Goal: Task Accomplishment & Management: Manage account settings

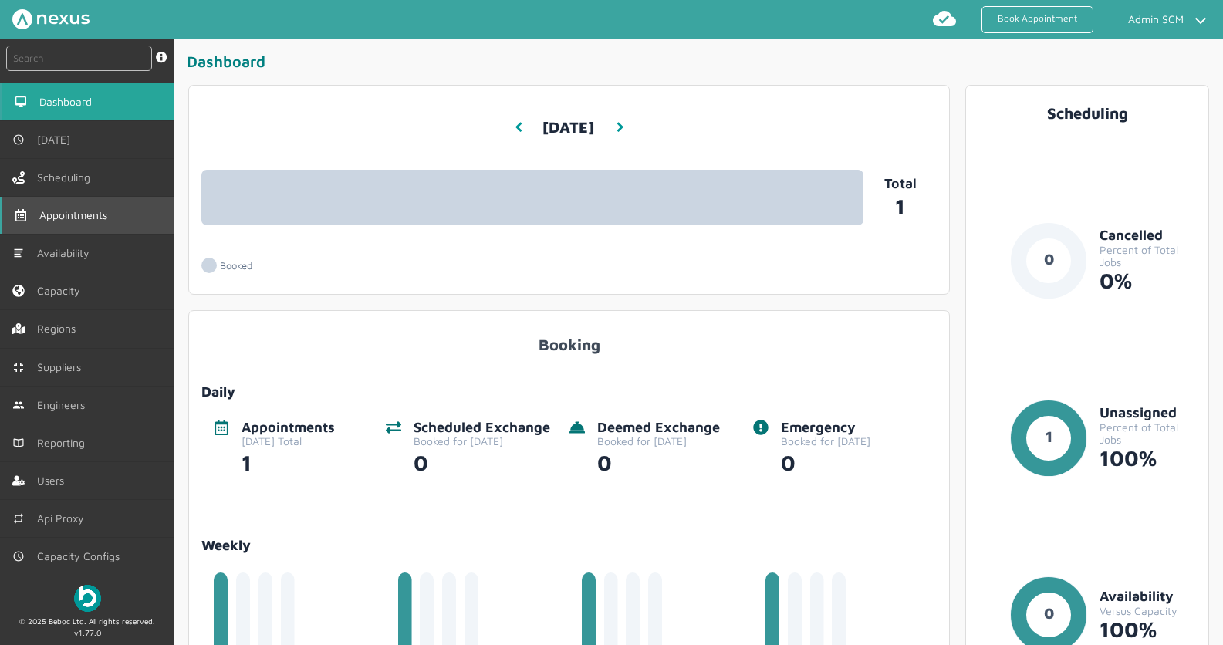
click at [65, 209] on span "Appointments" at bounding box center [76, 215] width 74 height 12
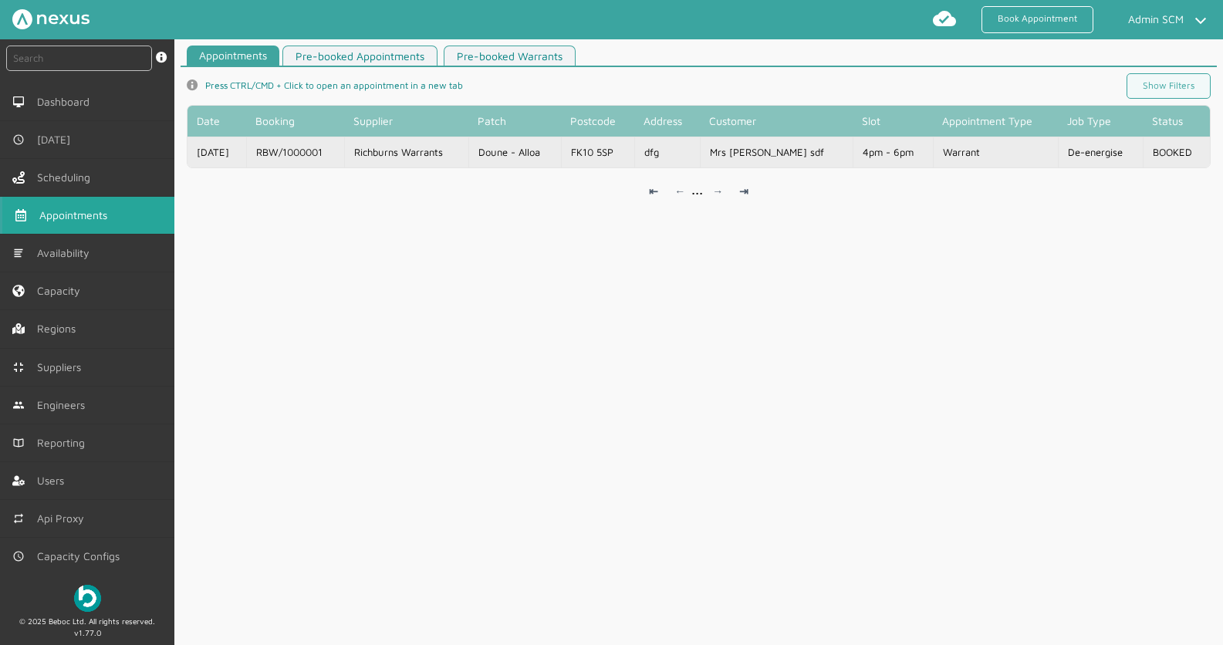
click at [433, 157] on td "Richburns Warrants" at bounding box center [405, 152] width 123 height 31
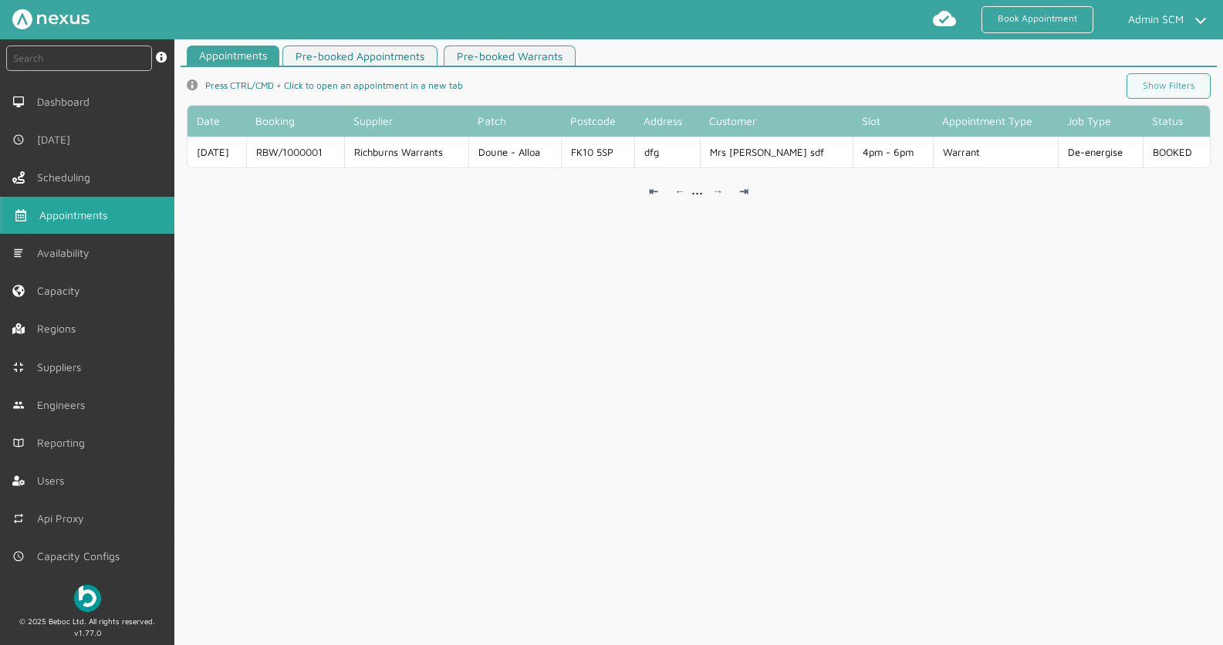
scroll to position [2, 0]
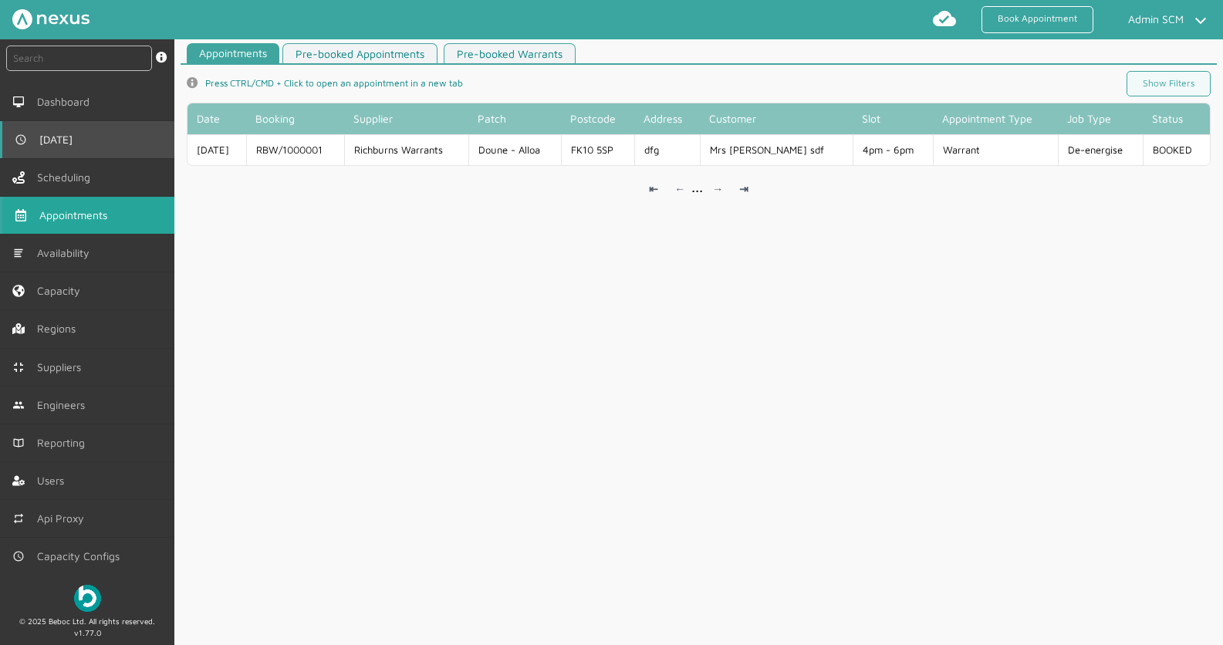
click at [75, 146] on link "[DATE]" at bounding box center [87, 139] width 174 height 37
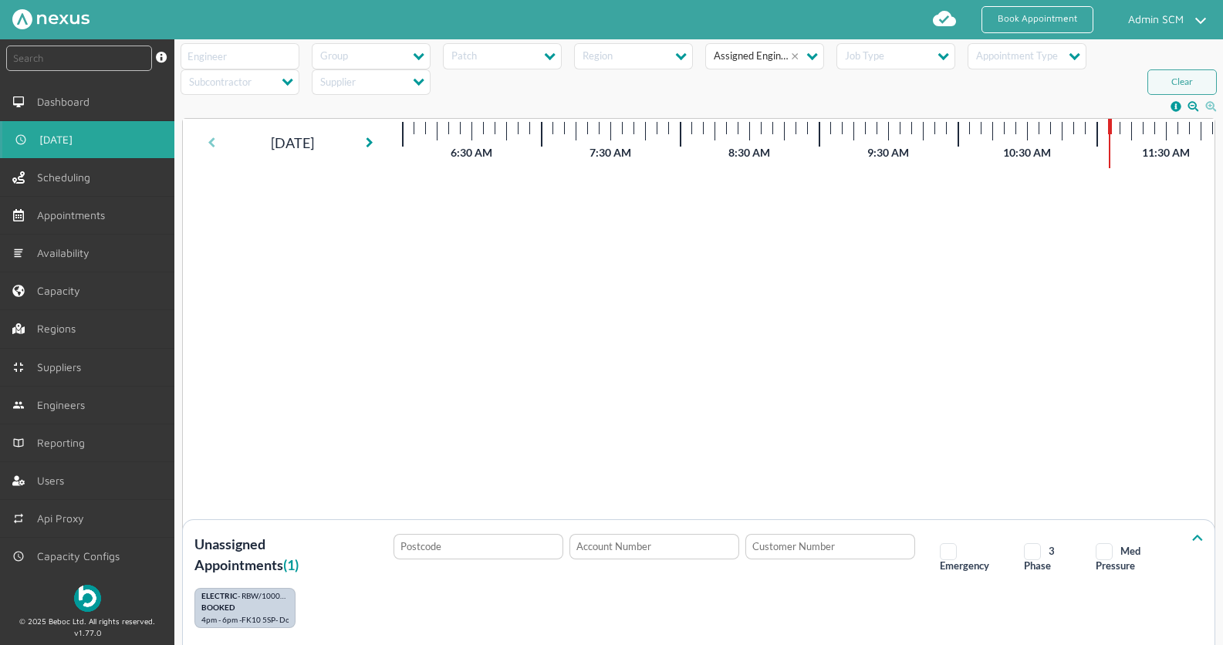
click at [213, 144] on icon at bounding box center [211, 142] width 8 height 11
click at [61, 139] on span "[DATE]" at bounding box center [58, 139] width 39 height 12
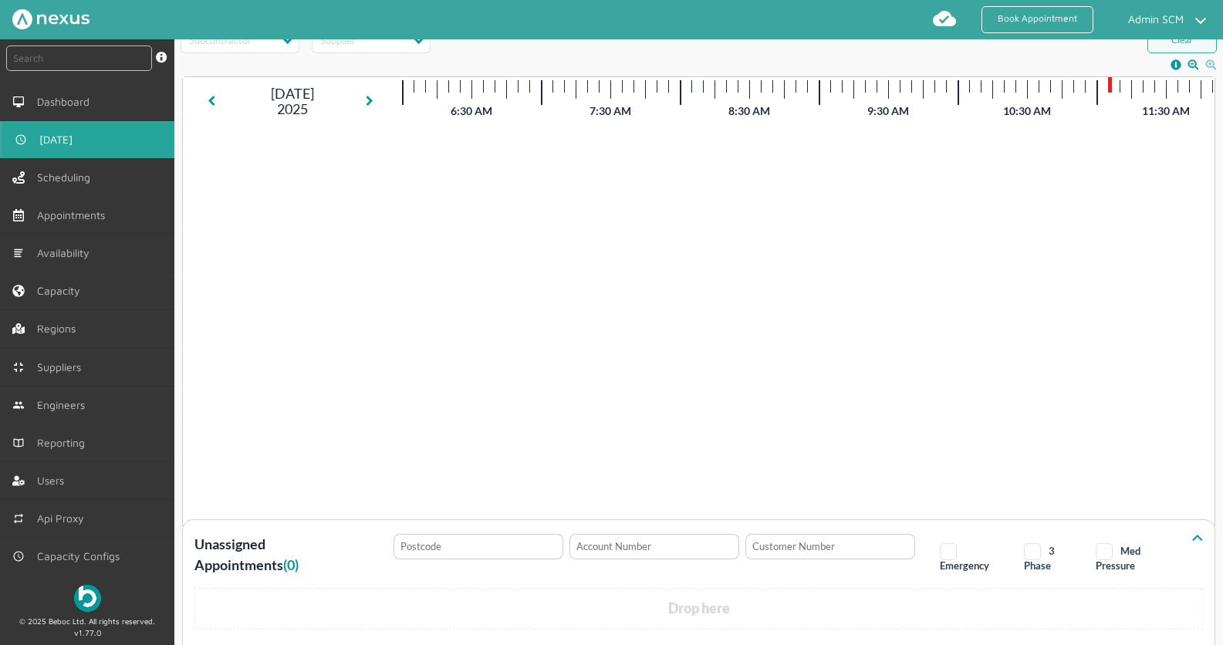
scroll to position [51, 0]
drag, startPoint x: 214, startPoint y: 91, endPoint x: 214, endPoint y: 100, distance: 8.5
click at [214, 92] on icon at bounding box center [211, 94] width 8 height 11
click at [363, 89] on link at bounding box center [370, 94] width 15 height 37
click at [376, 93] on link at bounding box center [370, 94] width 15 height 37
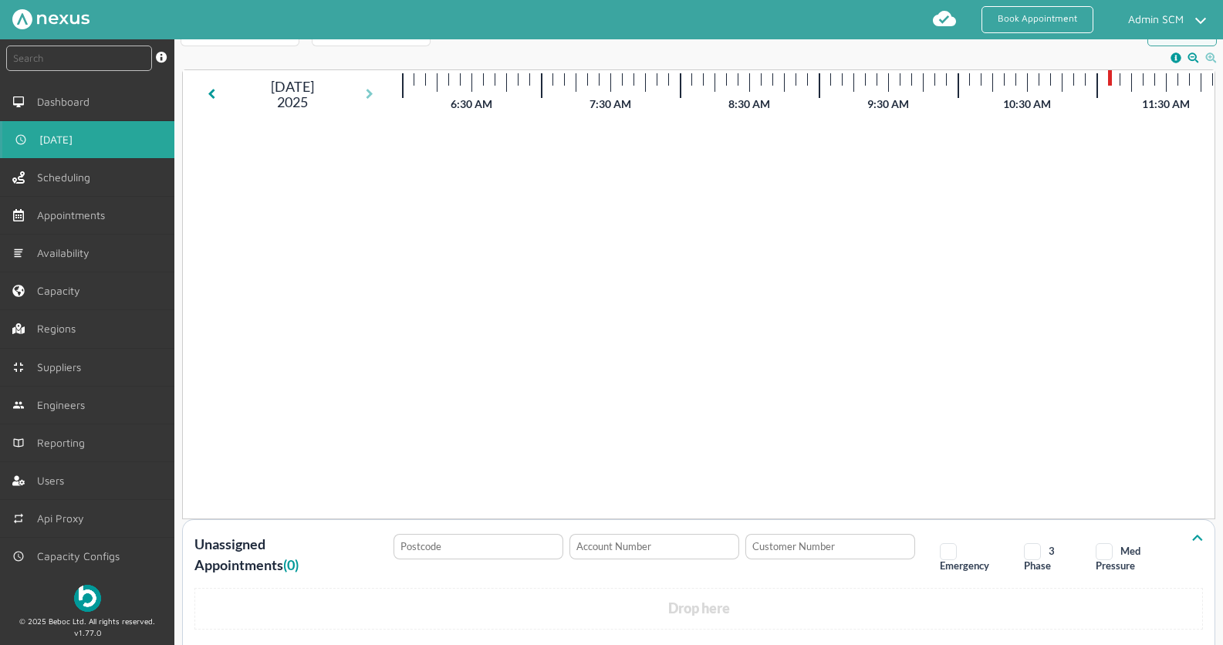
click at [376, 93] on div "[DATE] 11:06 AM Wed, 1 Oct 2025" at bounding box center [698, 294] width 1031 height 448
click at [372, 92] on icon at bounding box center [370, 94] width 8 height 11
click at [211, 96] on icon at bounding box center [211, 94] width 8 height 11
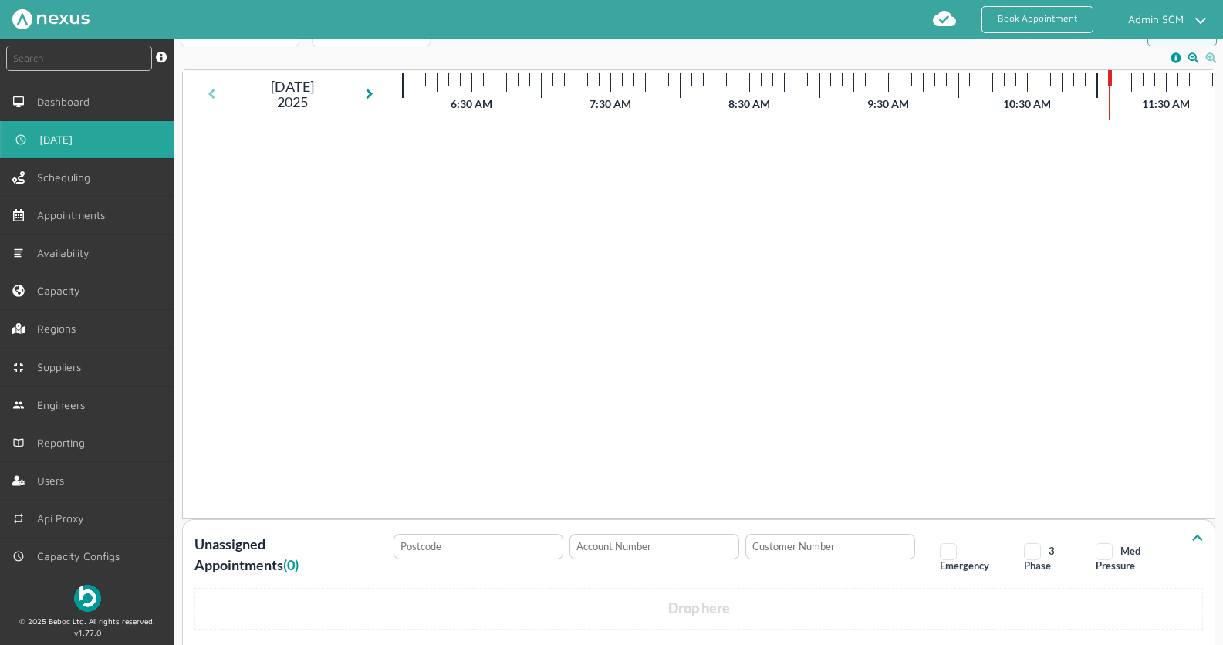
click at [211, 96] on icon at bounding box center [211, 94] width 8 height 11
click at [214, 96] on link at bounding box center [214, 94] width 14 height 25
click at [213, 96] on icon at bounding box center [211, 94] width 8 height 11
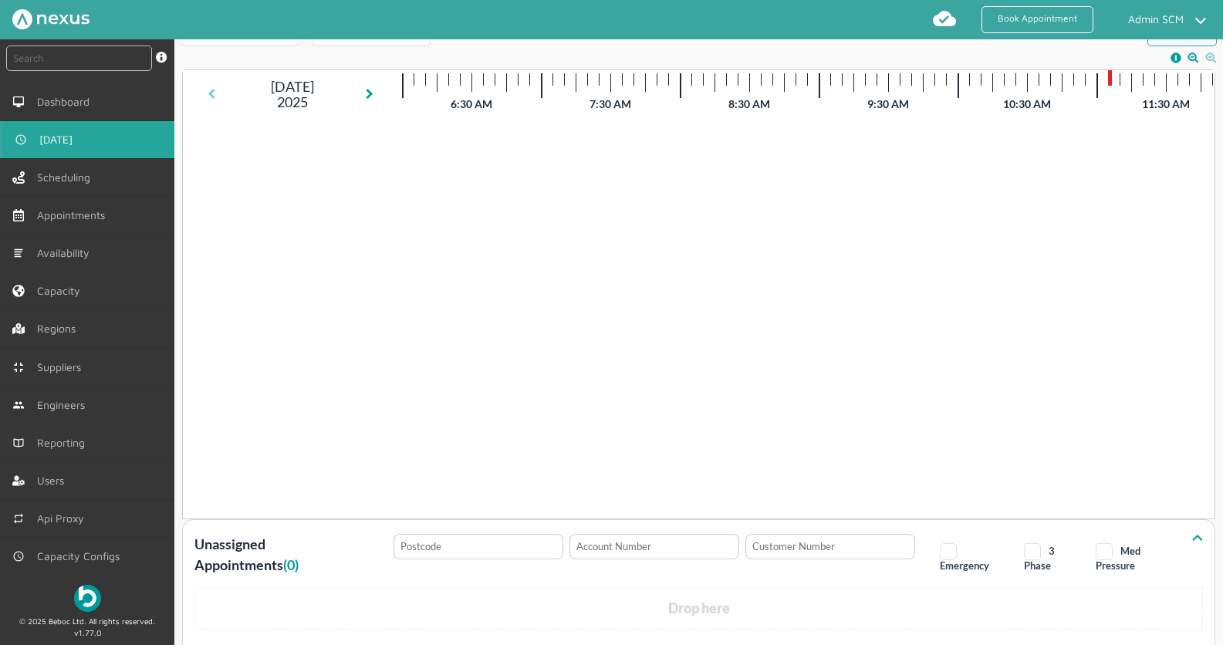
click at [213, 96] on icon at bounding box center [211, 94] width 8 height 11
click at [213, 97] on icon at bounding box center [211, 94] width 8 height 11
click at [83, 219] on span "Appointments" at bounding box center [76, 215] width 74 height 12
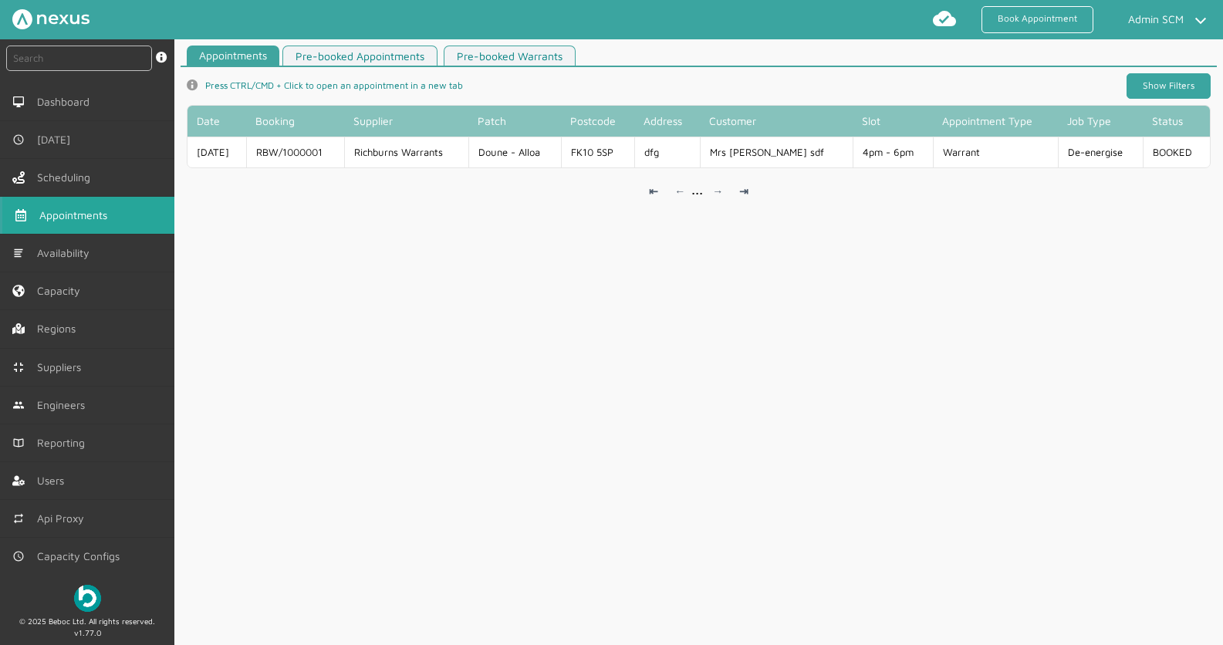
click at [1160, 92] on link "Show Filters" at bounding box center [1168, 85] width 84 height 25
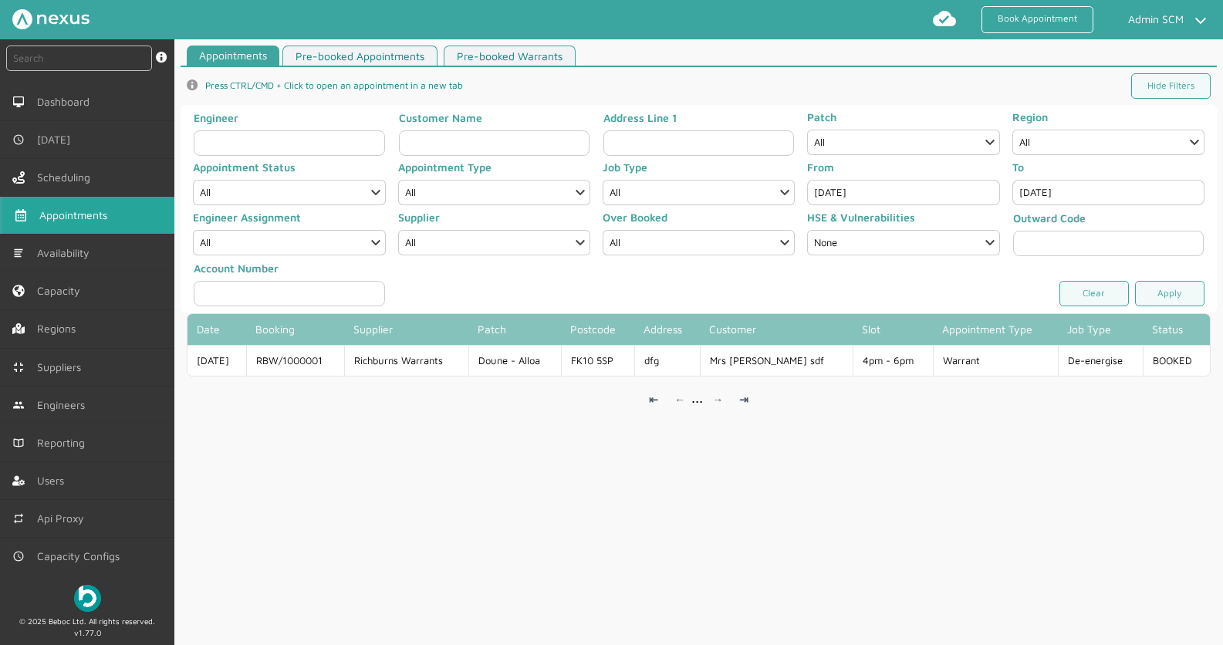
click at [891, 197] on input "[DATE]" at bounding box center [903, 192] width 192 height 25
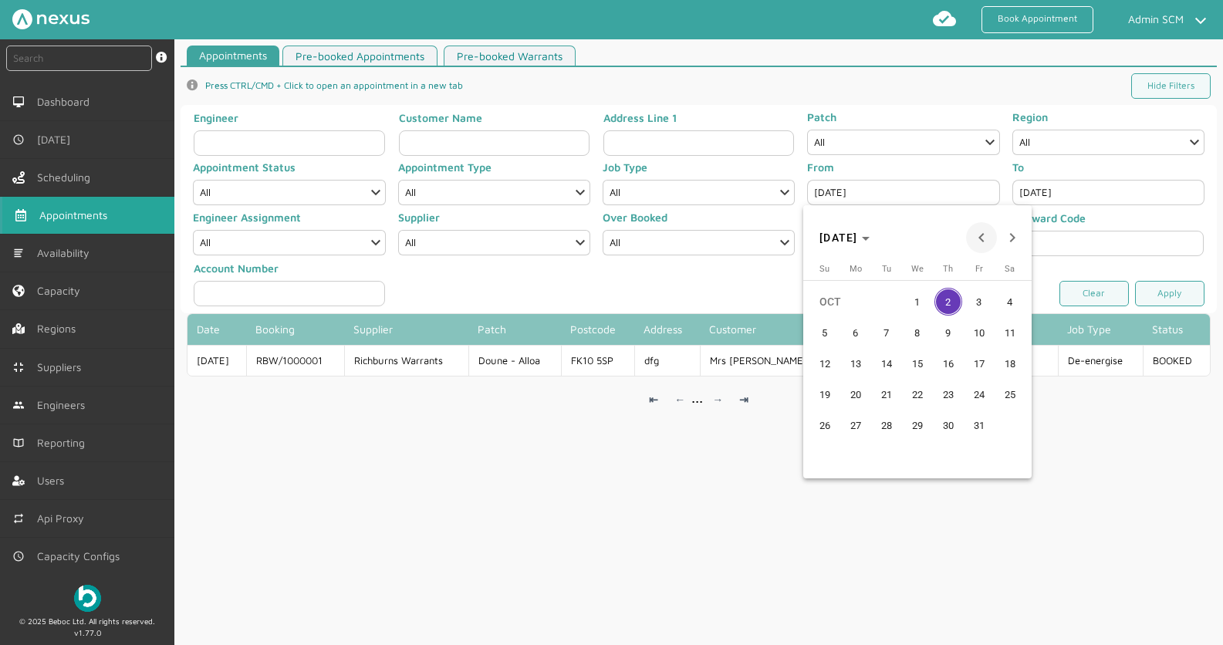
drag, startPoint x: 988, startPoint y: 239, endPoint x: 965, endPoint y: 252, distance: 26.6
click at [988, 239] on span "Previous month" at bounding box center [981, 237] width 31 height 31
click at [827, 363] on span "7" at bounding box center [825, 363] width 28 height 28
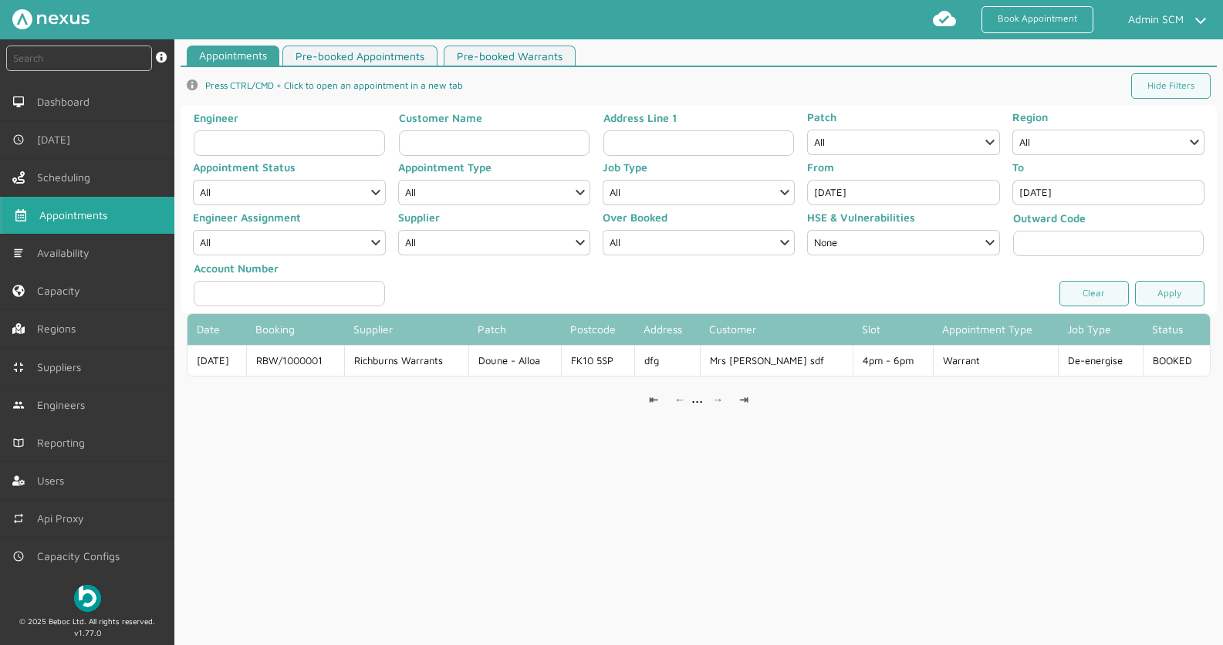
type input "[DATE]"
click at [1142, 296] on link "Apply" at bounding box center [1169, 293] width 69 height 25
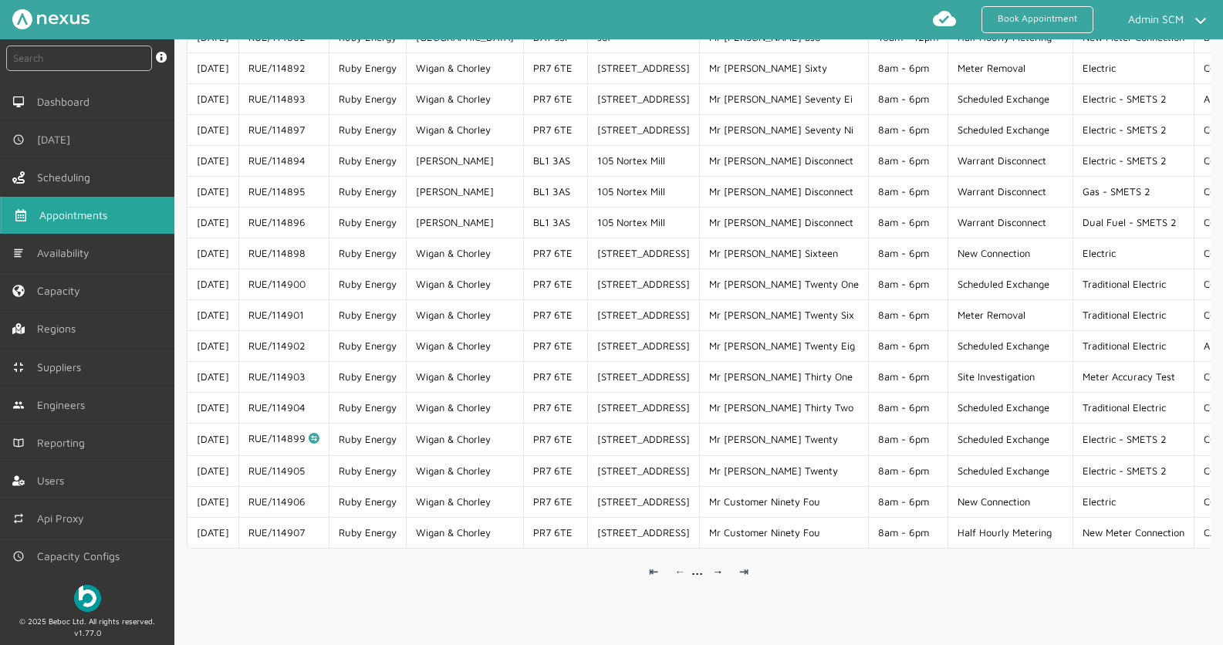
scroll to position [1352, 0]
click at [714, 569] on link "→" at bounding box center [717, 571] width 23 height 23
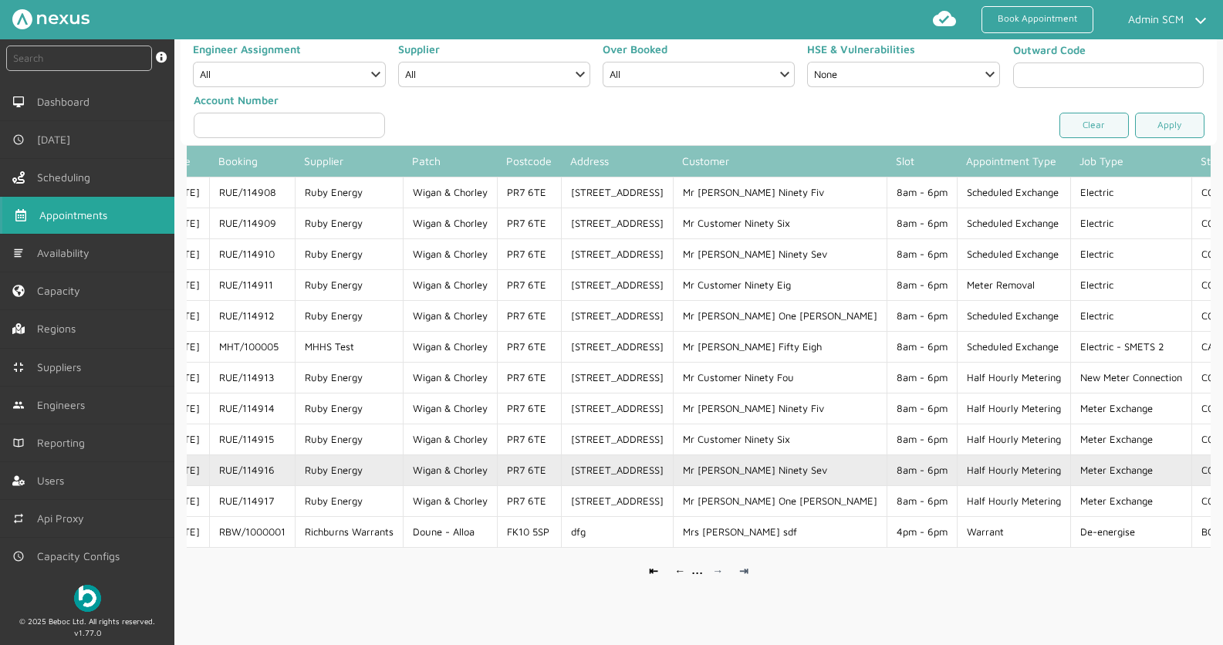
scroll to position [0, 0]
